Goal: Navigation & Orientation: Find specific page/section

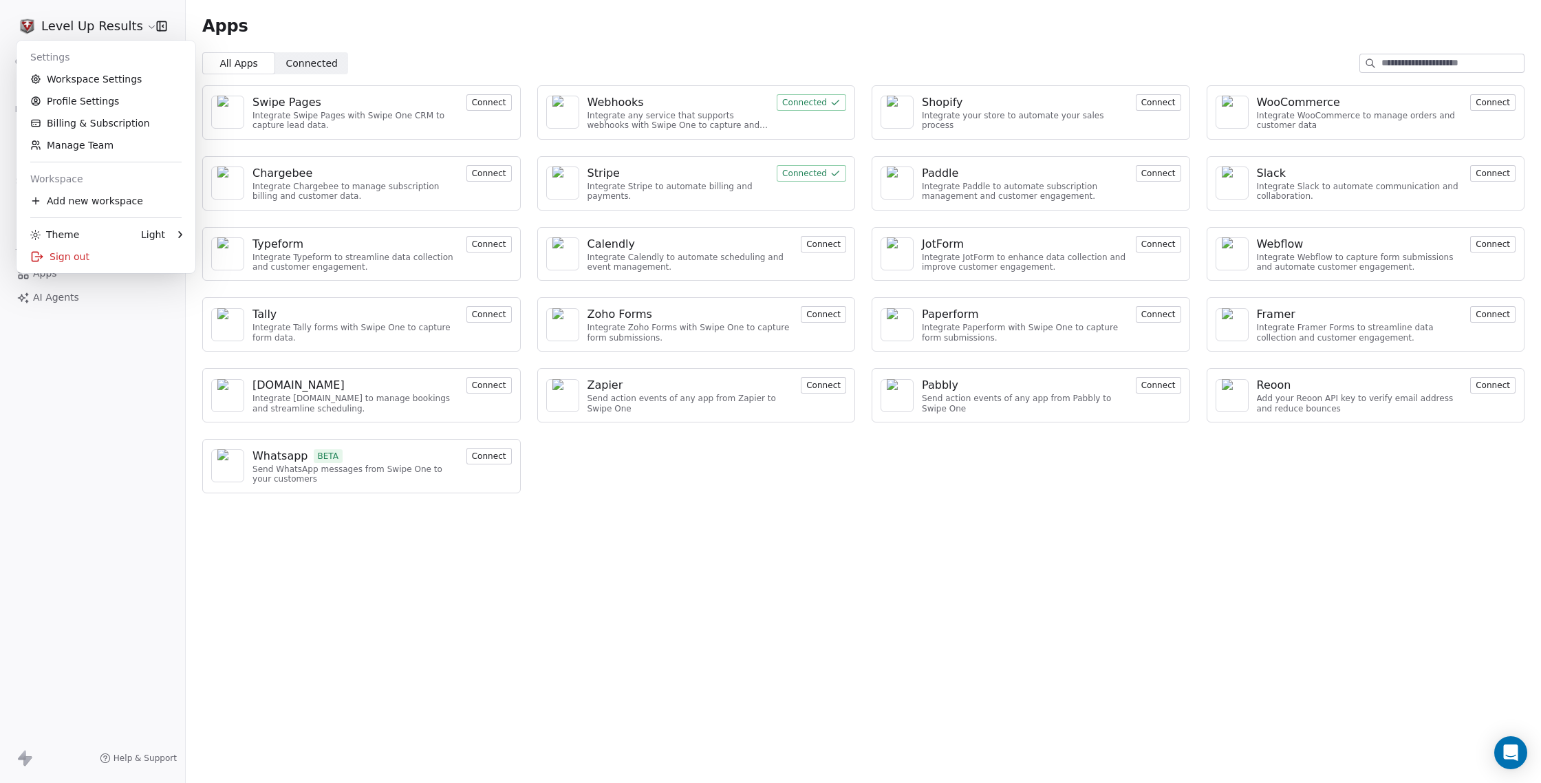
click at [59, 378] on html "Level Up Results Contacts People Marketing Workflows Campaigns Sales Pipelines …" at bounding box center [770, 391] width 1541 height 783
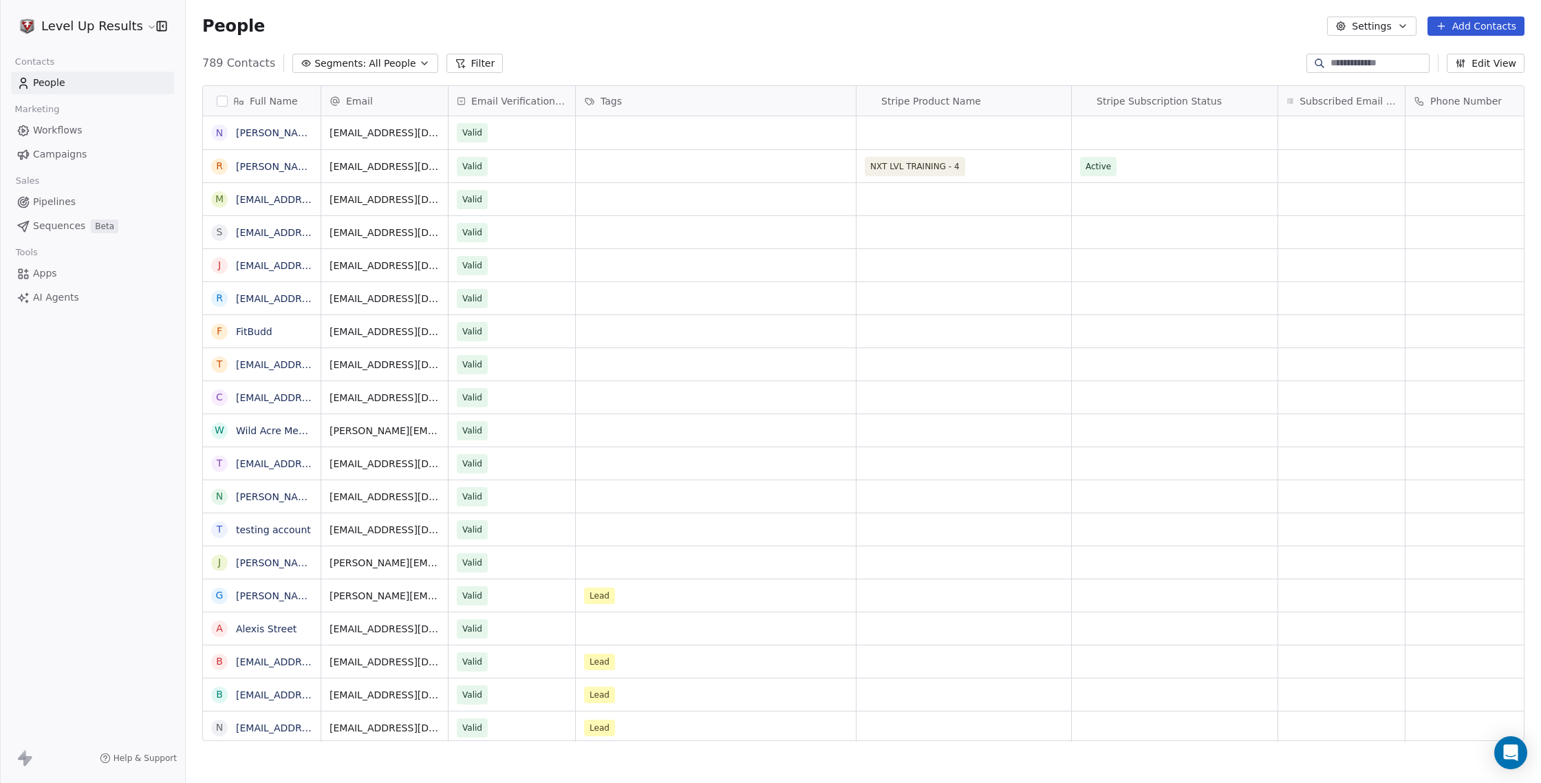
scroll to position [689, 1356]
click at [57, 127] on span "Workflows" at bounding box center [58, 130] width 50 height 14
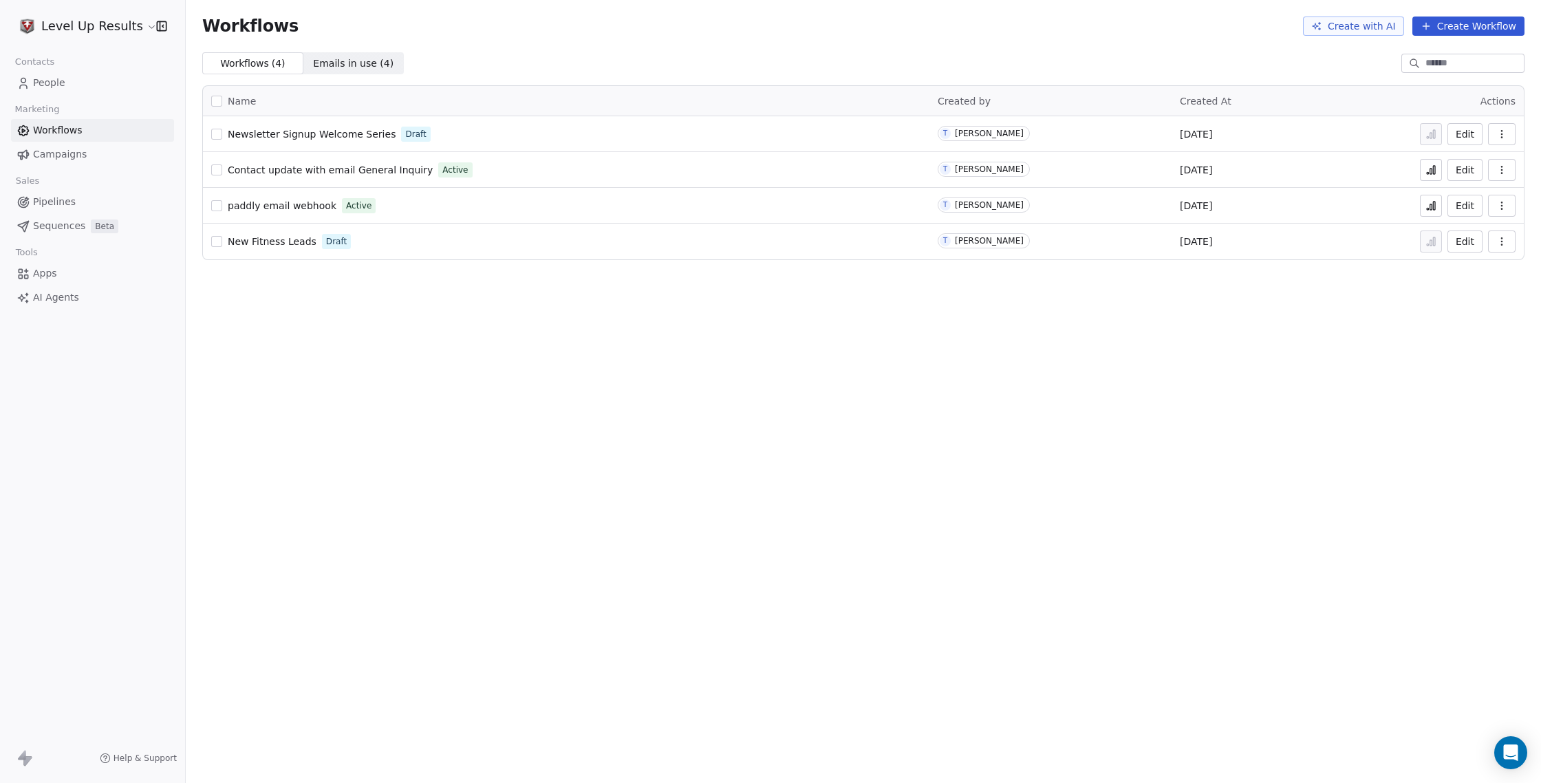
click at [344, 136] on span "Newsletter Signup Welcome Series" at bounding box center [312, 134] width 168 height 11
click at [89, 156] on link "Campaigns" at bounding box center [92, 154] width 163 height 23
